Goal: Transaction & Acquisition: Purchase product/service

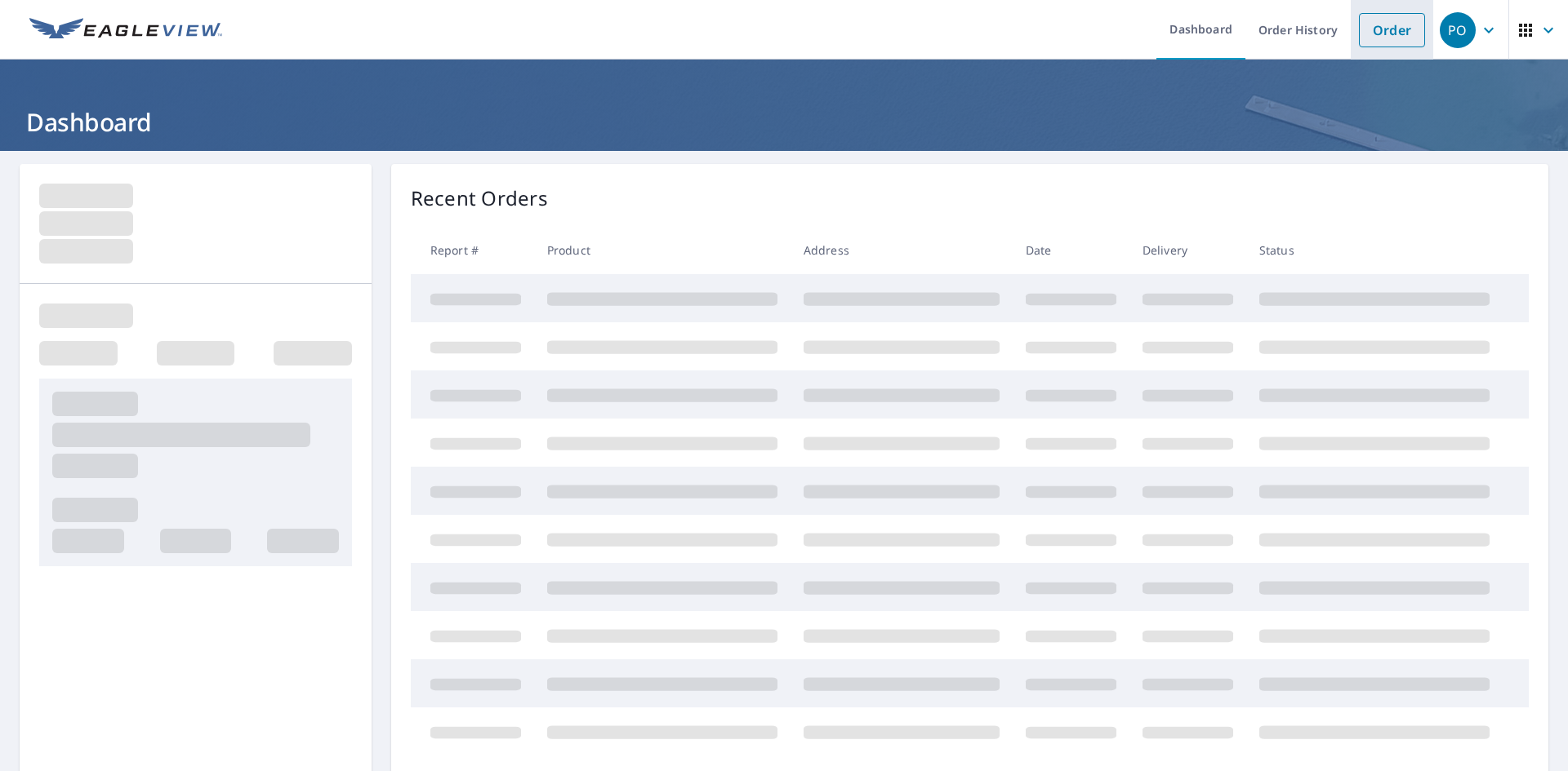
click at [1381, 32] on link "Order" at bounding box center [1392, 29] width 66 height 34
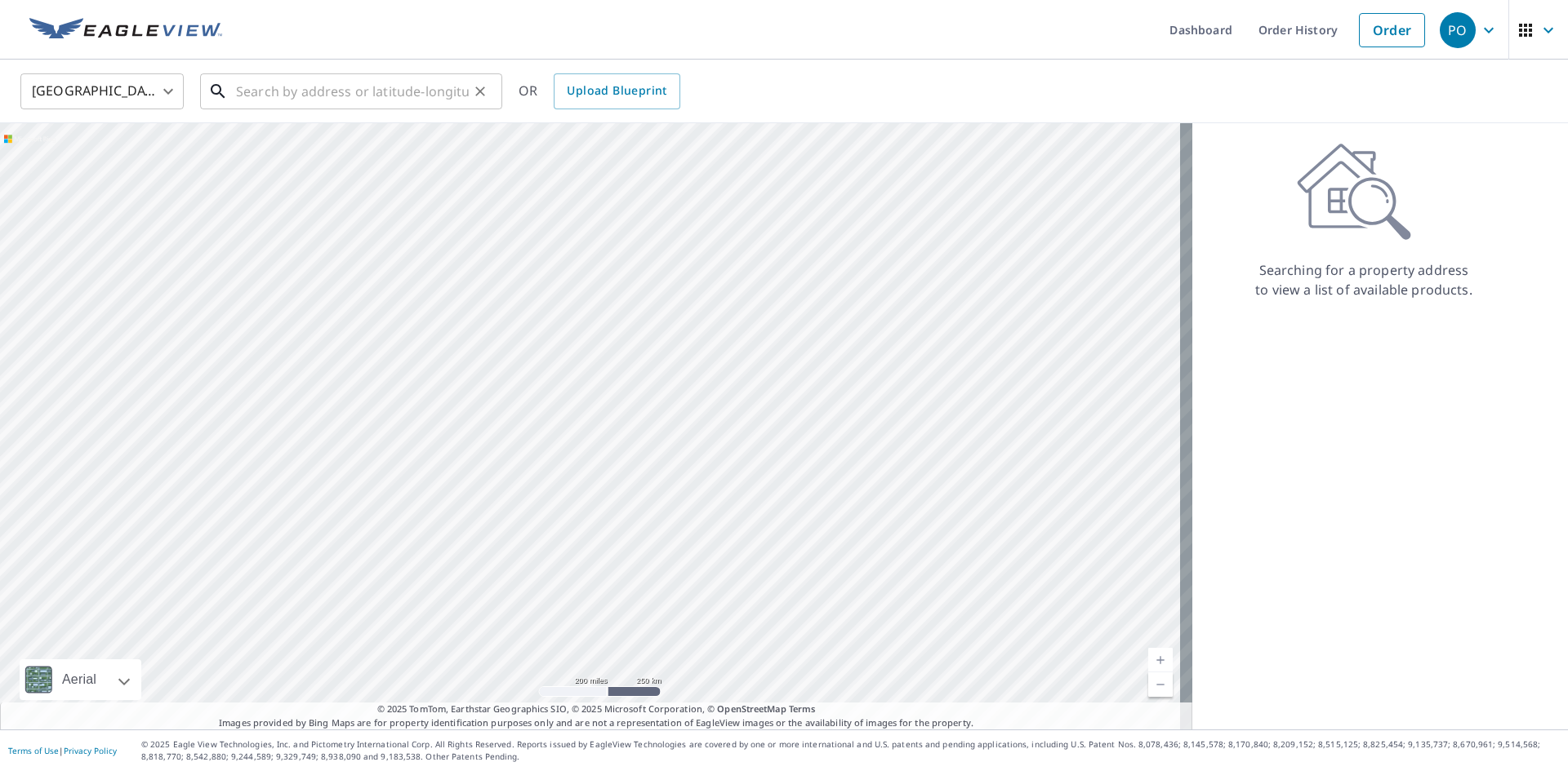
click at [255, 94] on input "text" at bounding box center [353, 91] width 233 height 46
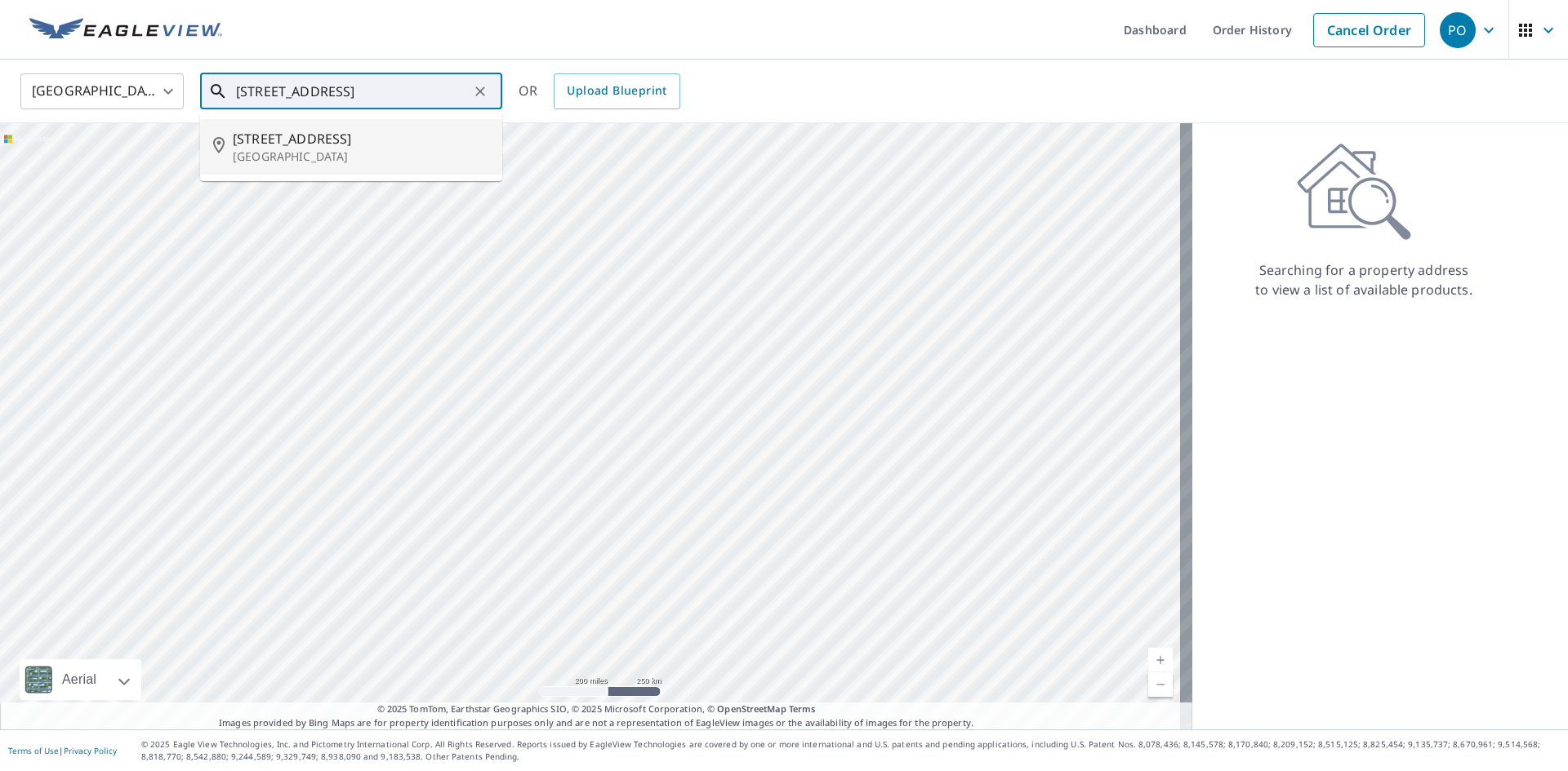
click at [299, 146] on span "[STREET_ADDRESS]" at bounding box center [361, 139] width 256 height 19
type input "[STREET_ADDRESS]"
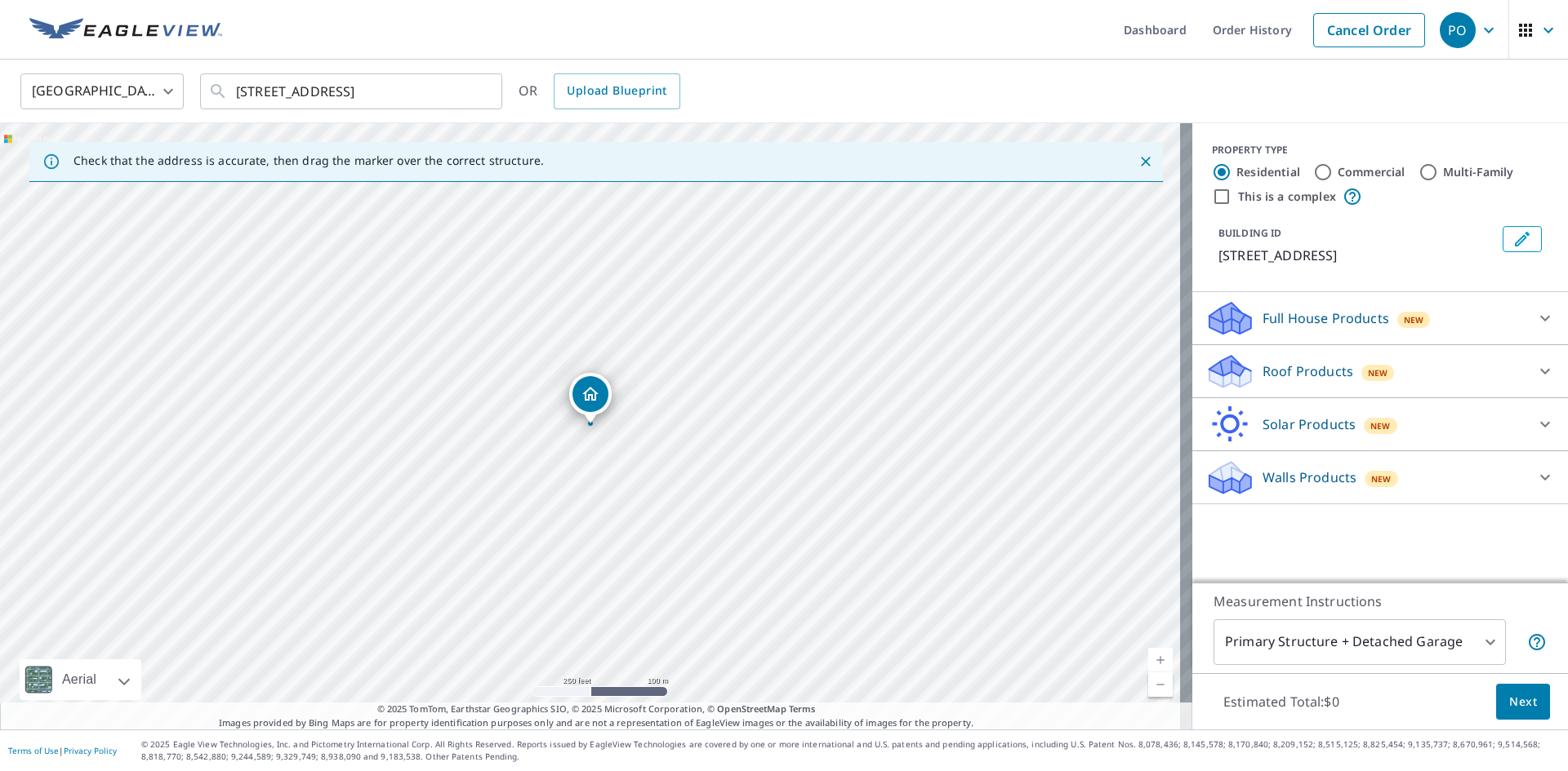
click at [1148, 660] on link "Current Level 17, Zoom In" at bounding box center [1160, 659] width 24 height 24
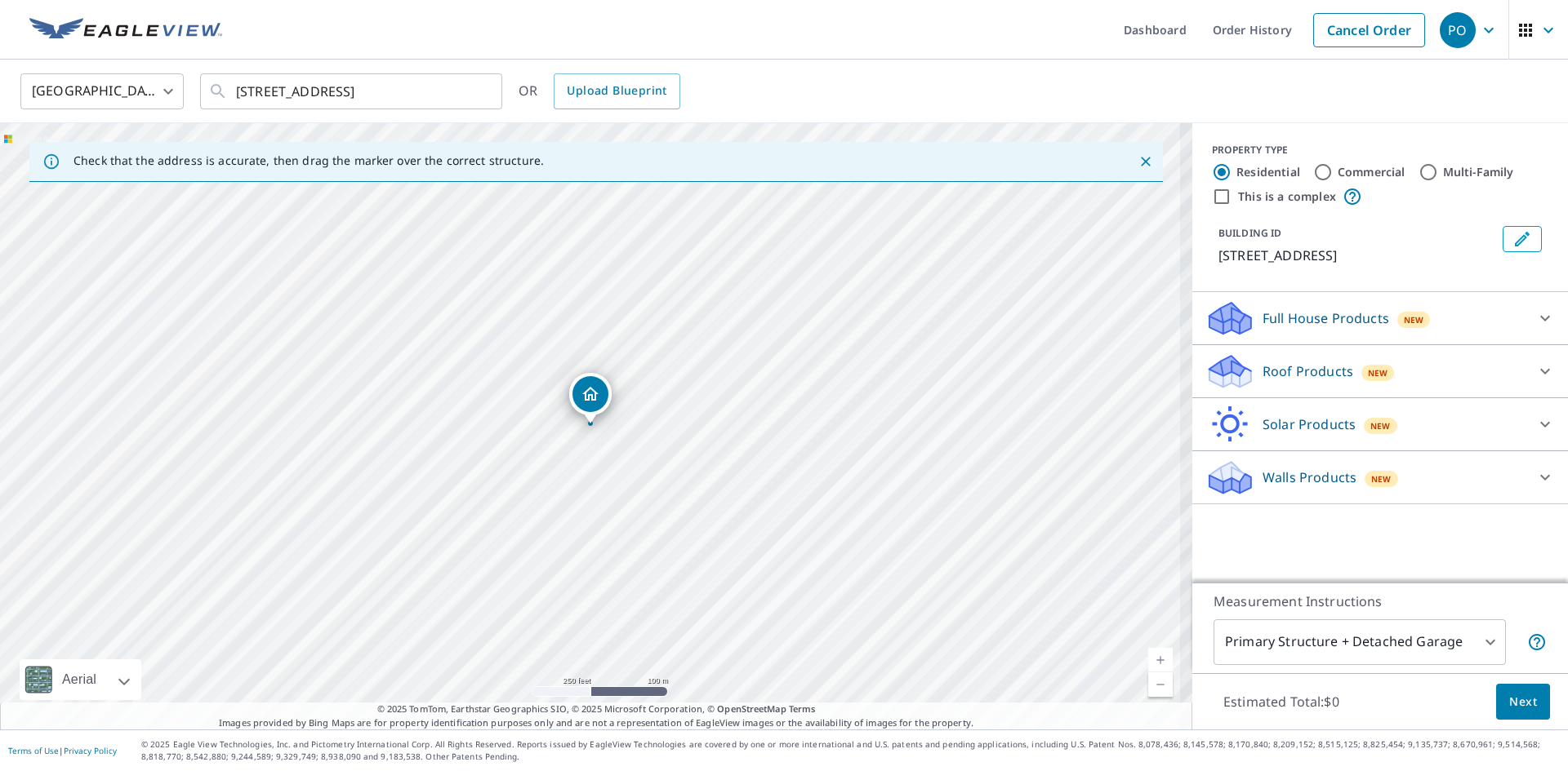
click at [1148, 660] on link "Current Level 17, Zoom In" at bounding box center [1160, 659] width 24 height 24
click at [1148, 660] on link "Current Level 18.687519526247307, Zoom In Disabled" at bounding box center [1160, 659] width 24 height 24
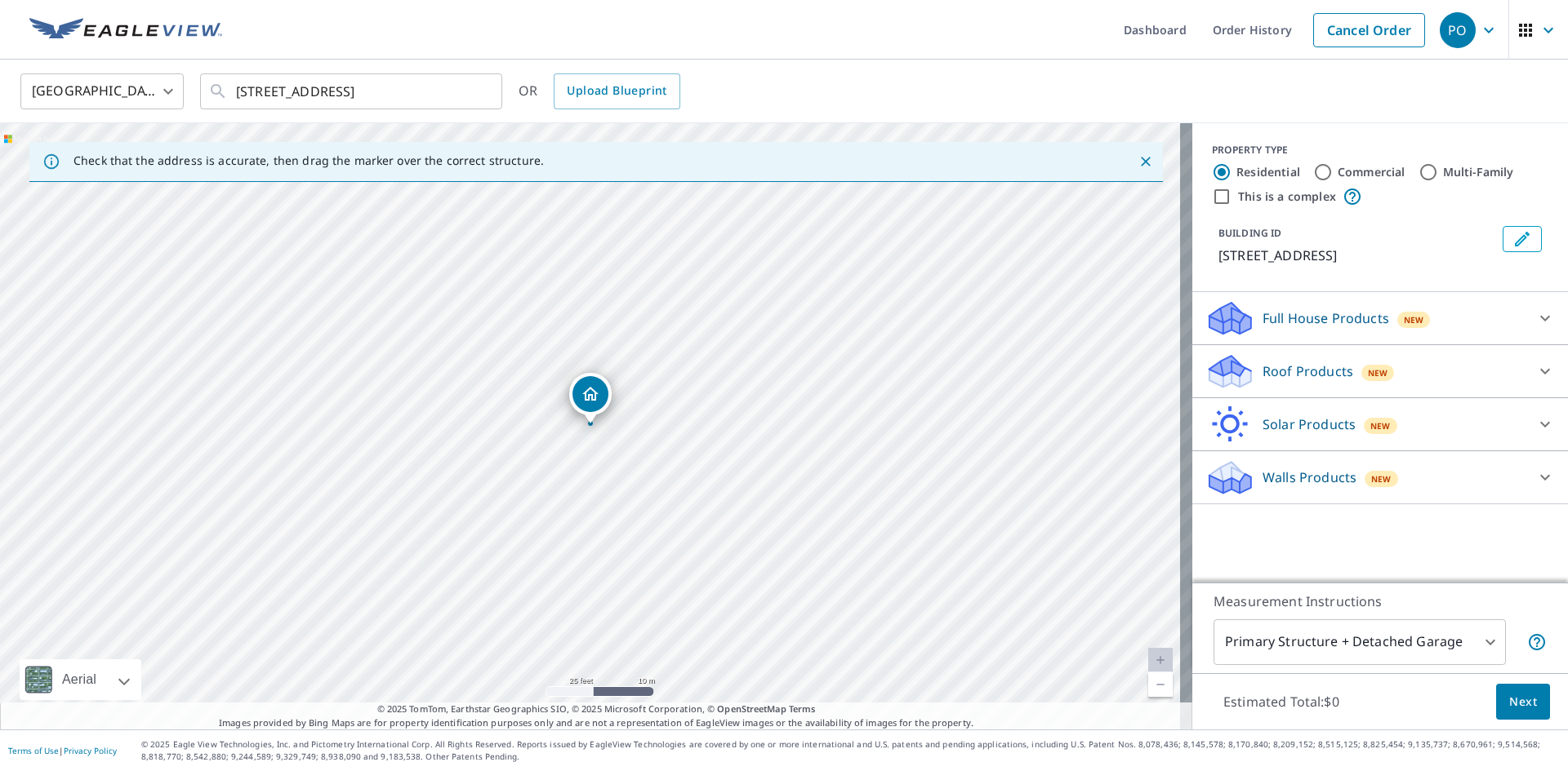
click at [1314, 374] on p "Roof Products" at bounding box center [1308, 371] width 90 height 19
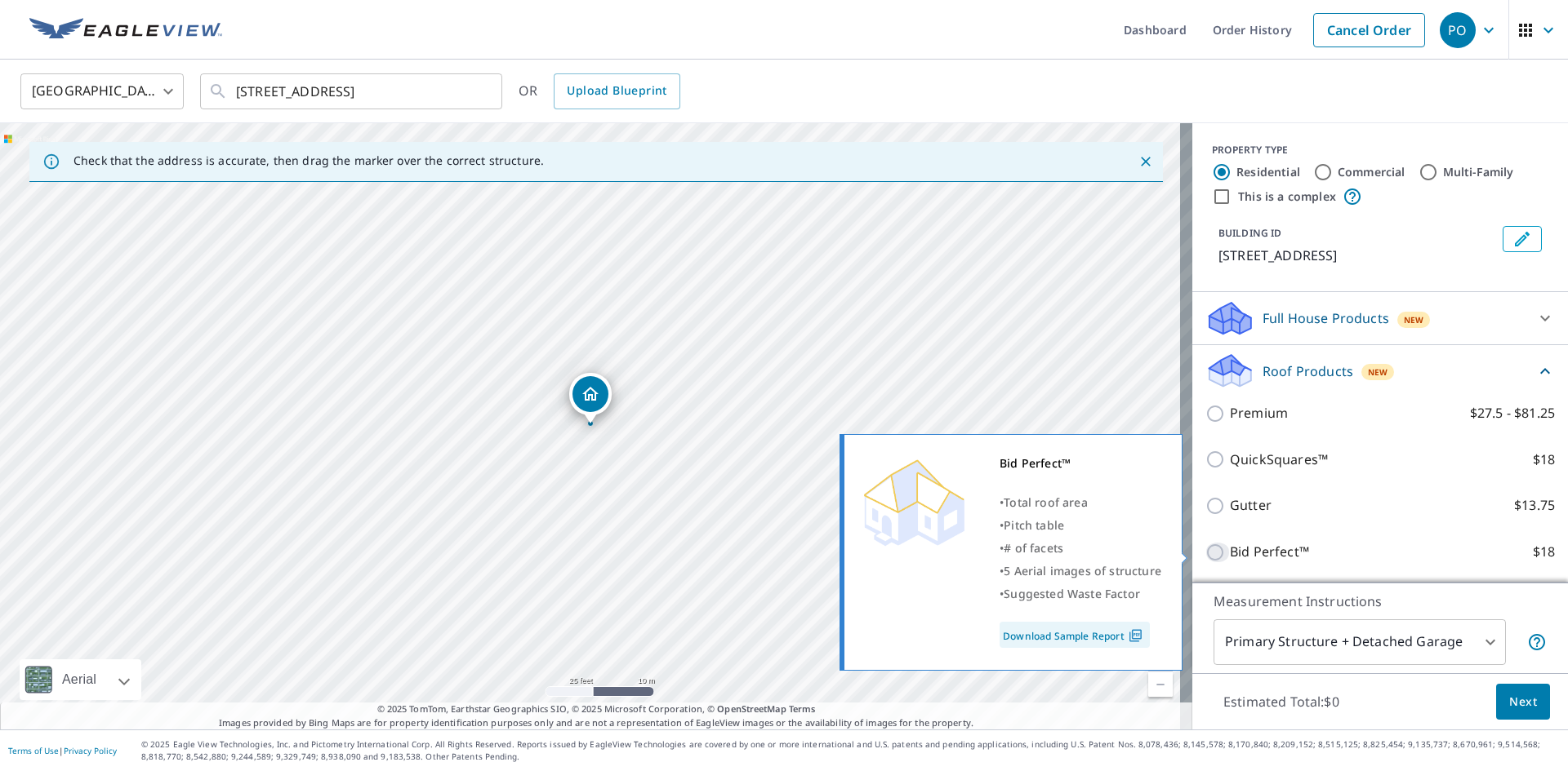
click at [1206, 555] on input "Bid Perfect™ $18" at bounding box center [1217, 553] width 24 height 19
checkbox input "true"
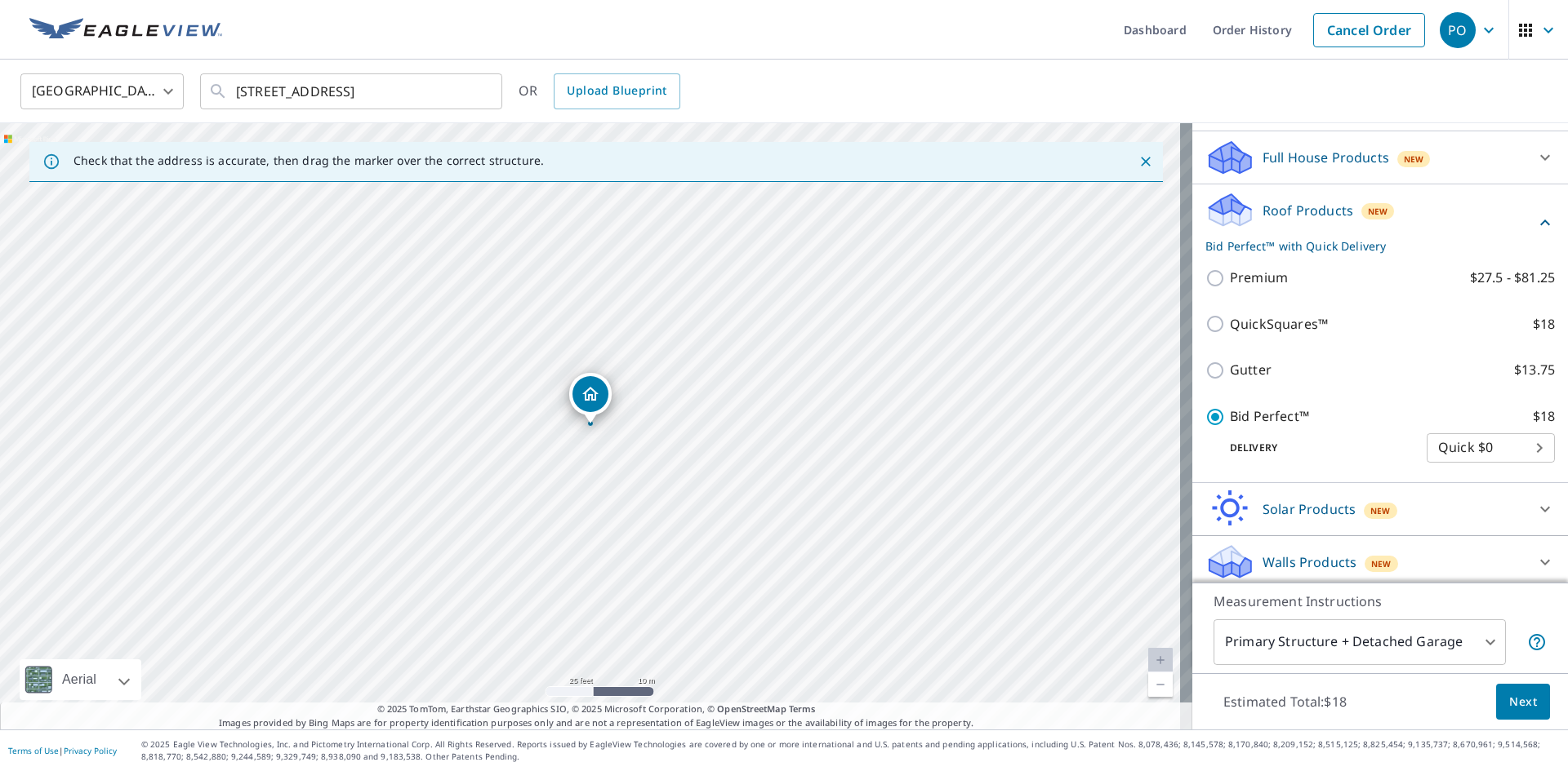
scroll to position [167, 0]
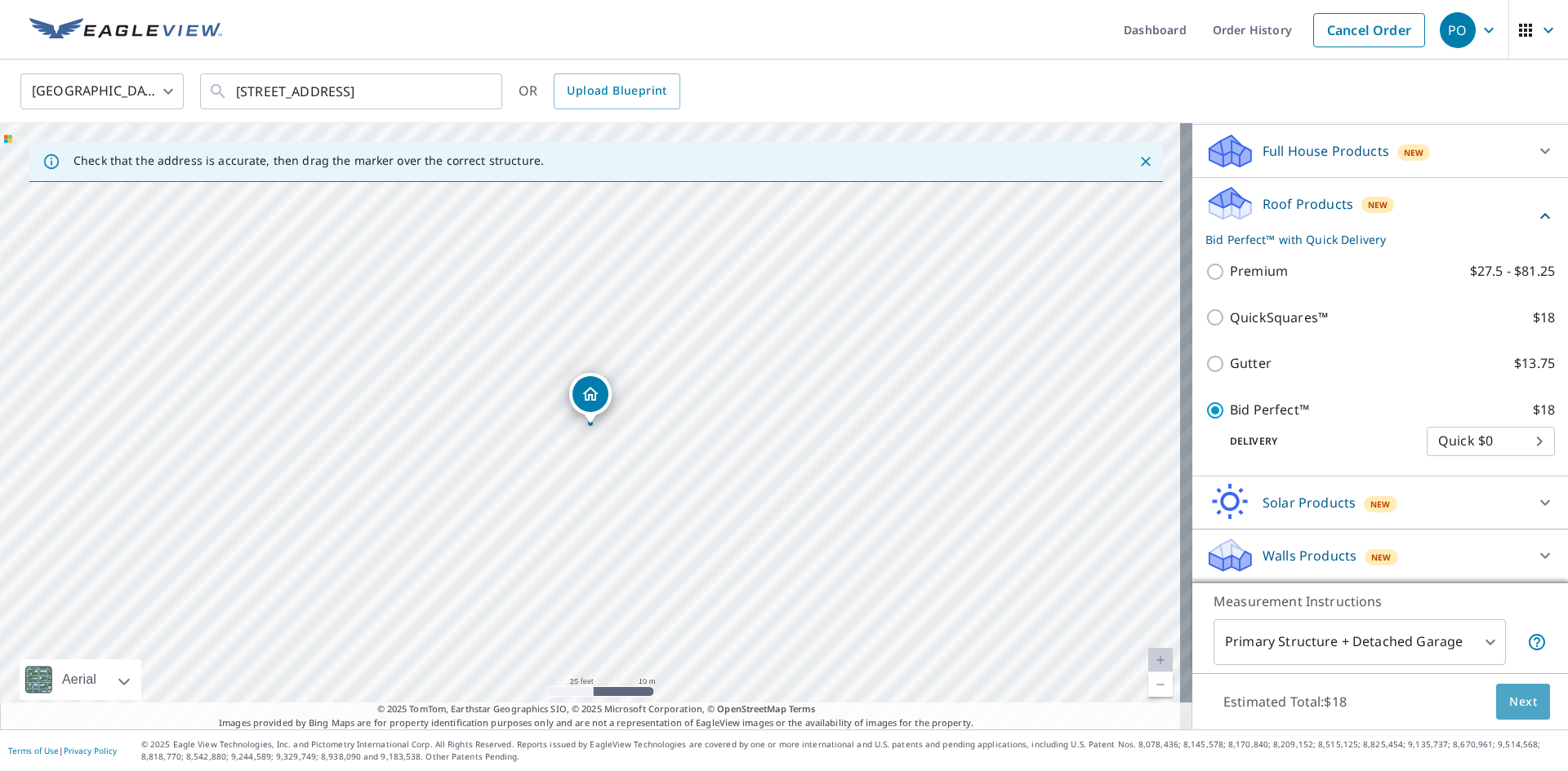
click at [1510, 706] on span "Next" at bounding box center [1523, 702] width 28 height 20
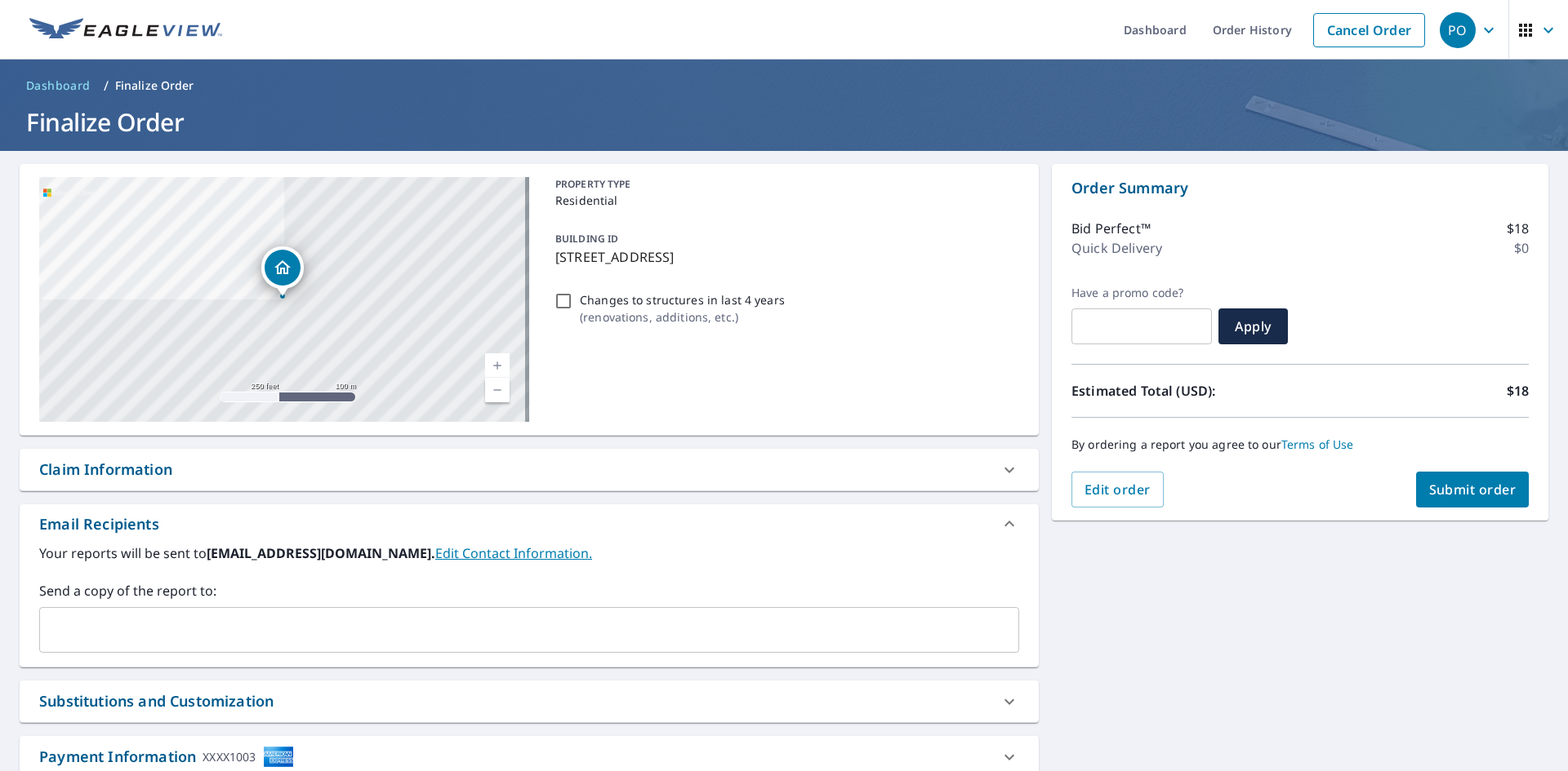
click at [1460, 489] on span "Submit order" at bounding box center [1473, 489] width 87 height 17
